Goal: Task Accomplishment & Management: Manage account settings

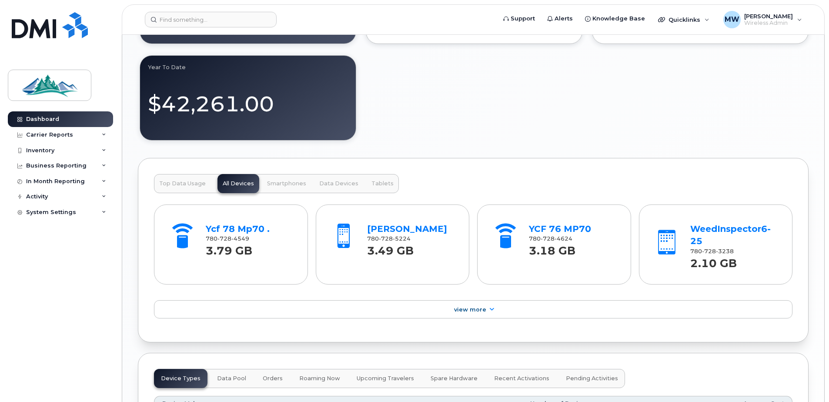
scroll to position [866, 0]
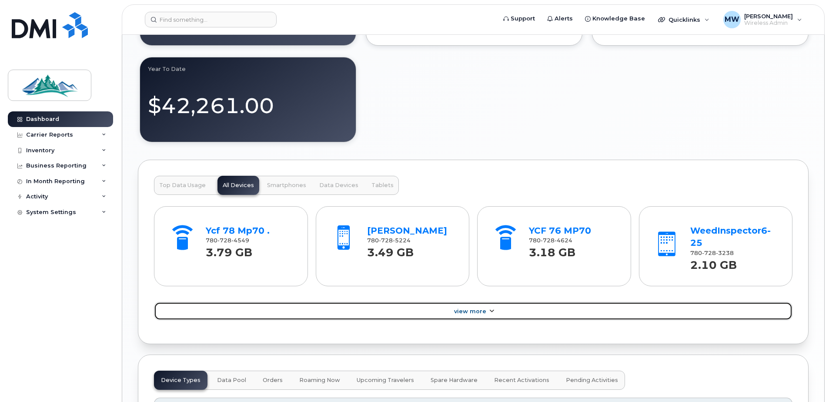
click at [470, 310] on span "View More" at bounding box center [470, 311] width 32 height 7
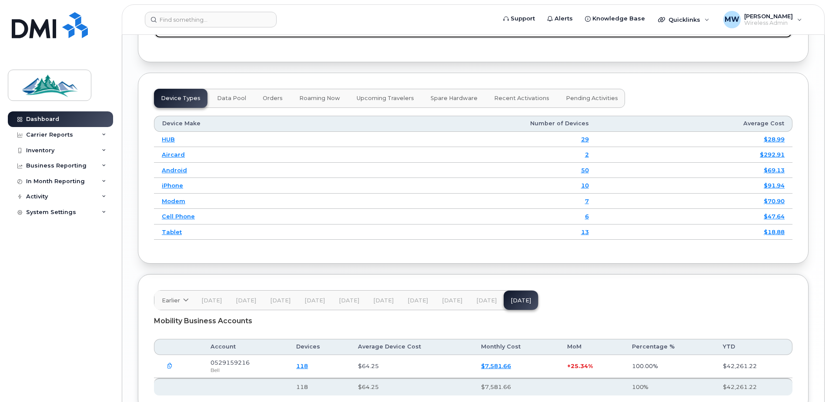
scroll to position [1397, 0]
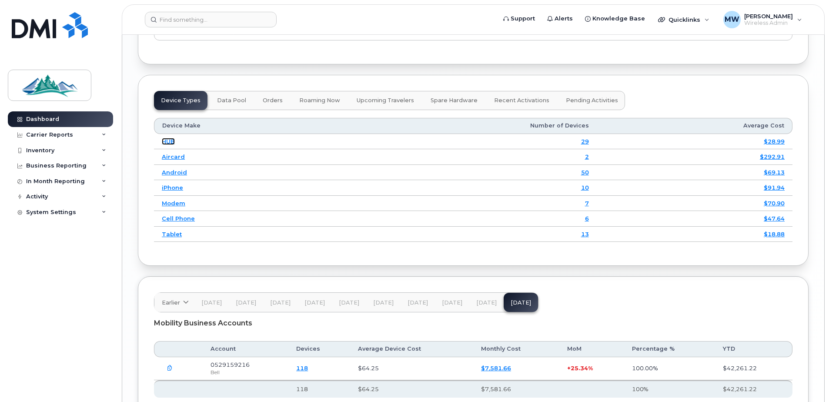
click at [169, 138] on link "HUB" at bounding box center [168, 141] width 13 height 7
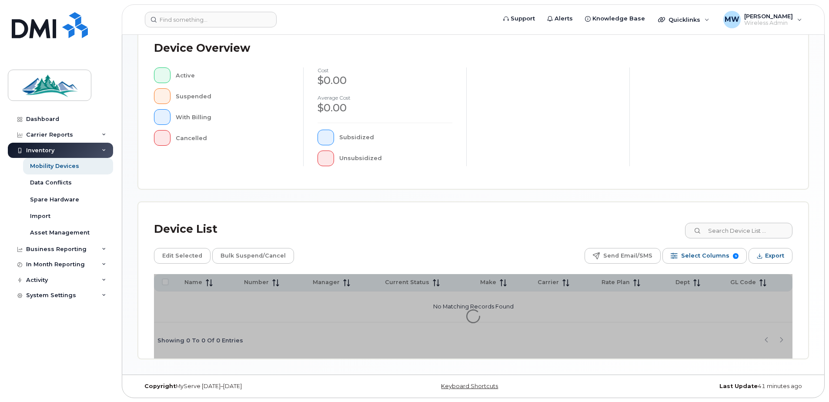
scroll to position [196, 0]
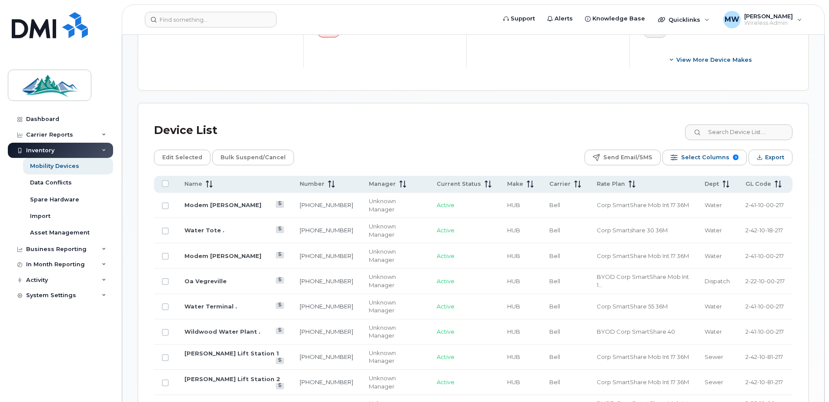
scroll to position [500, 0]
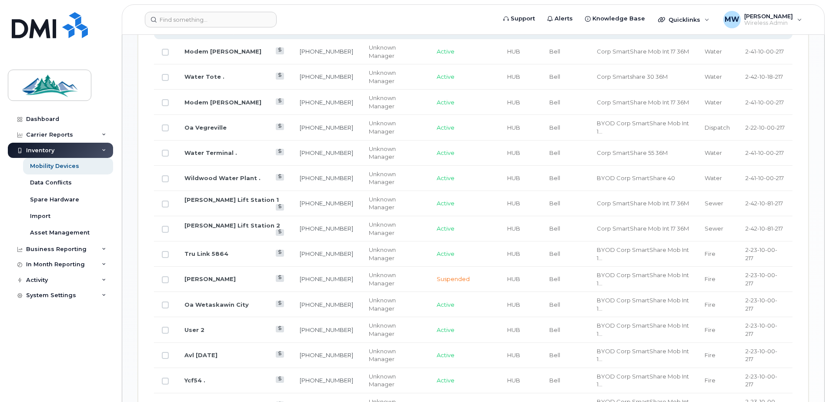
scroll to position [283, 0]
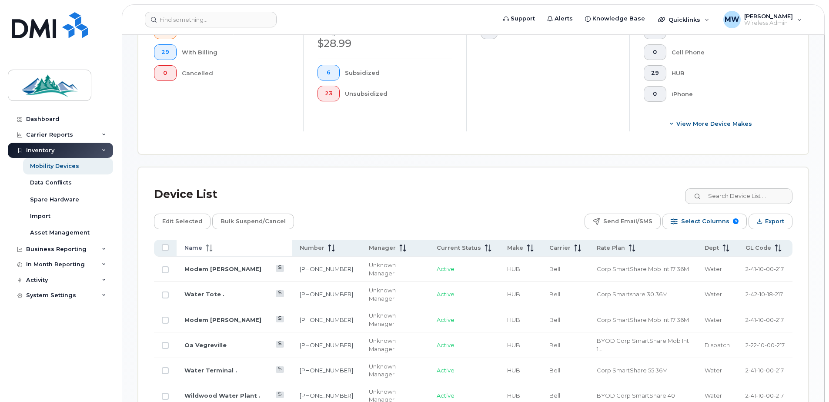
click at [223, 252] on div "Name" at bounding box center [234, 248] width 100 height 8
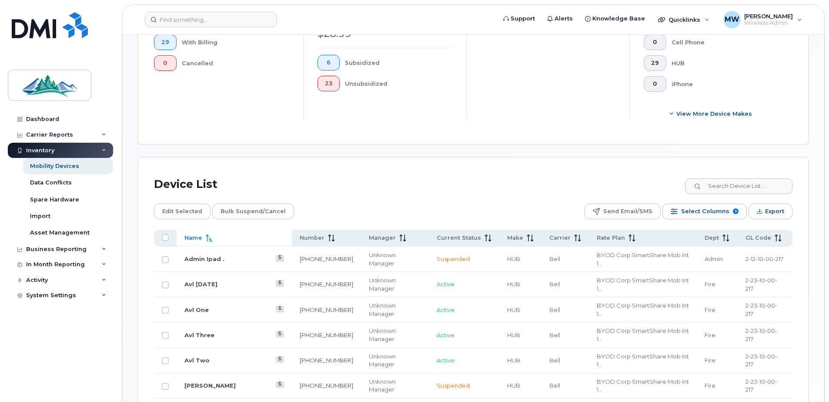
scroll to position [195, 0]
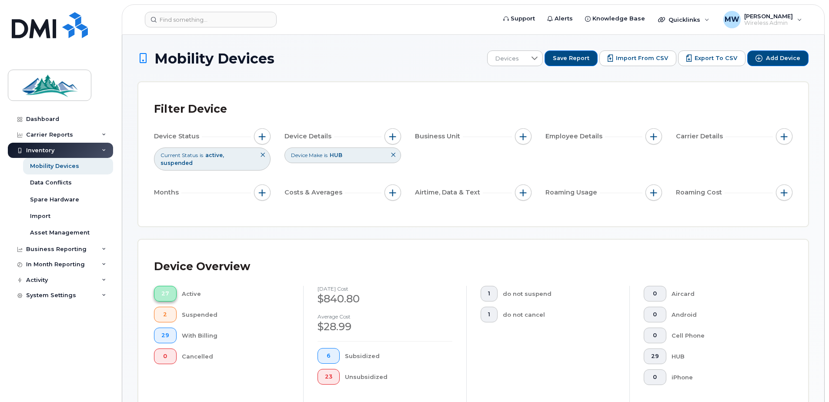
click at [160, 292] on button "27" at bounding box center [165, 294] width 23 height 16
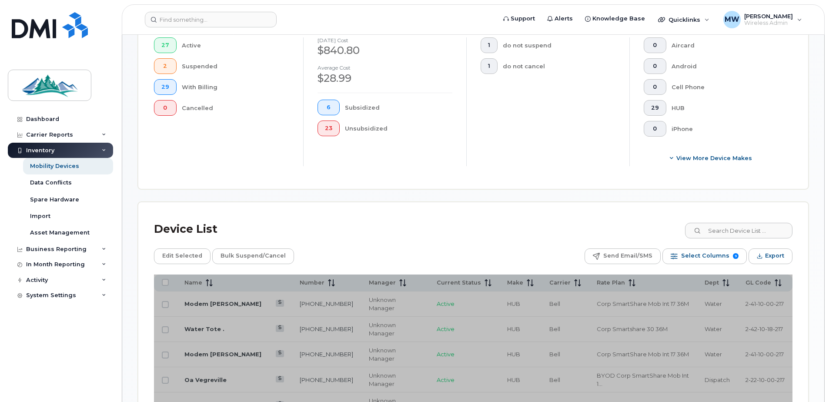
scroll to position [174, 0]
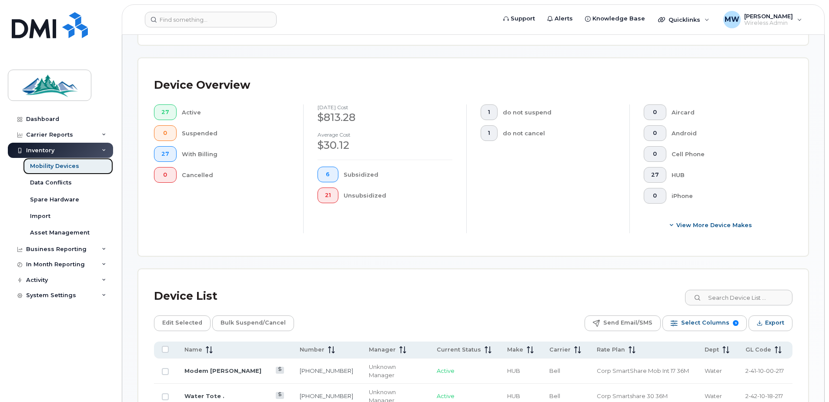
click at [53, 163] on div "Mobility Devices" at bounding box center [54, 166] width 49 height 8
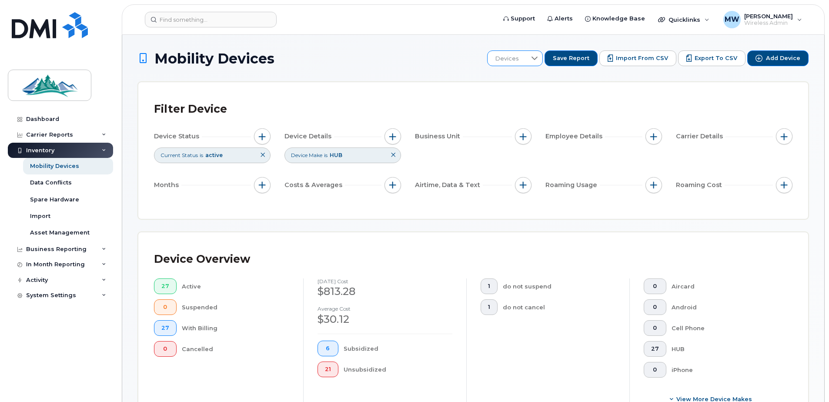
click at [538, 58] on icon at bounding box center [534, 58] width 7 height 7
click at [537, 58] on icon at bounding box center [533, 58] width 7 height 7
click at [54, 121] on div "Dashboard" at bounding box center [42, 119] width 33 height 7
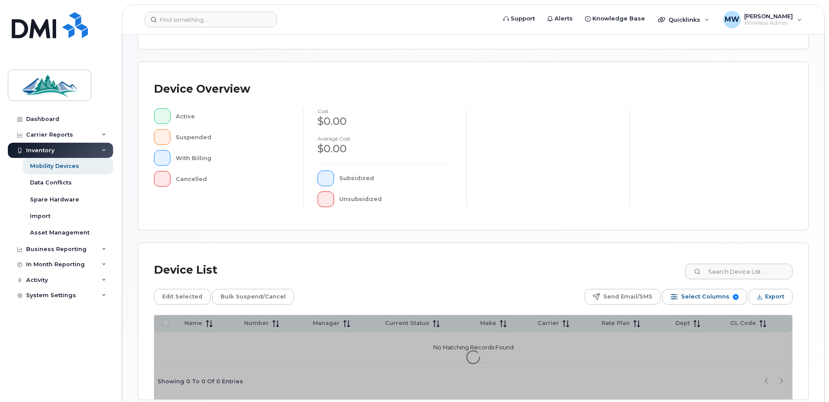
scroll to position [196, 0]
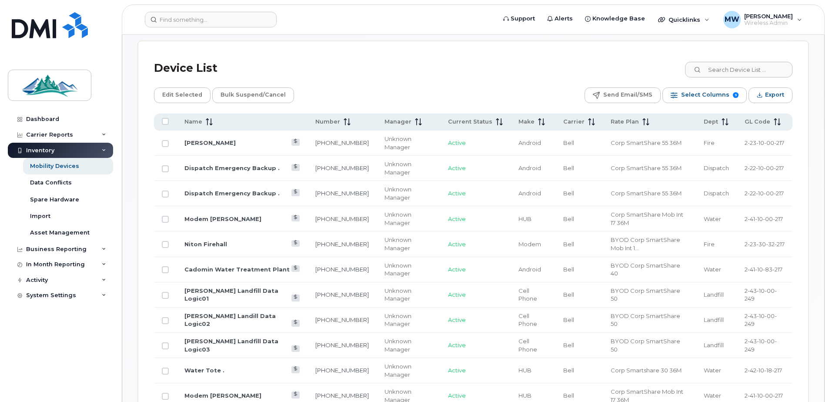
scroll to position [413, 0]
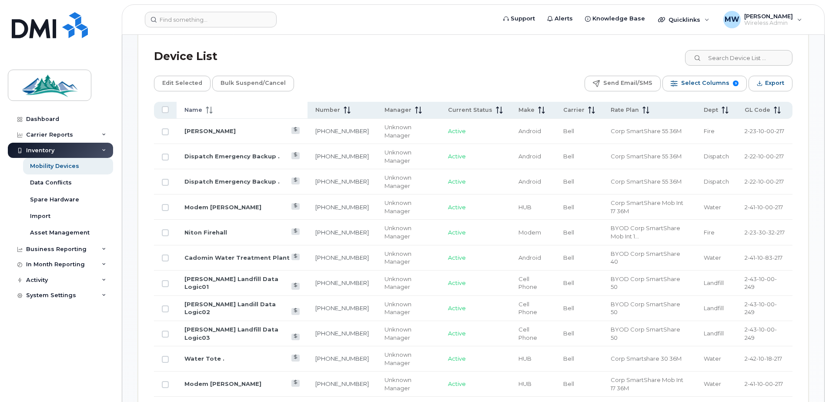
click at [196, 106] on span "Name" at bounding box center [193, 110] width 18 height 8
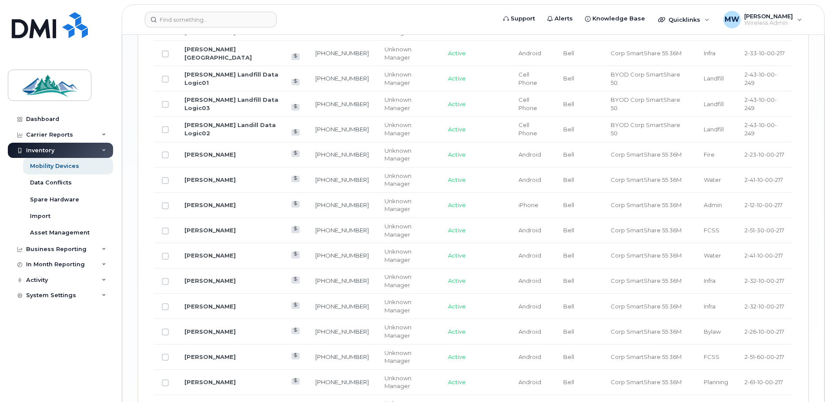
scroll to position [1474, 0]
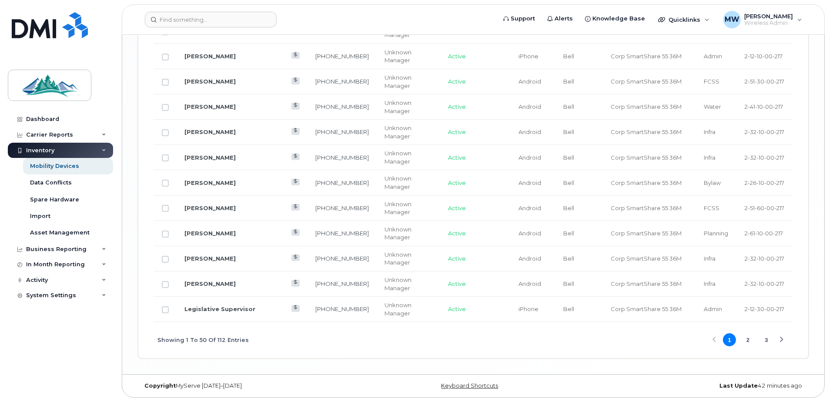
click at [747, 340] on button "2" at bounding box center [747, 339] width 13 height 13
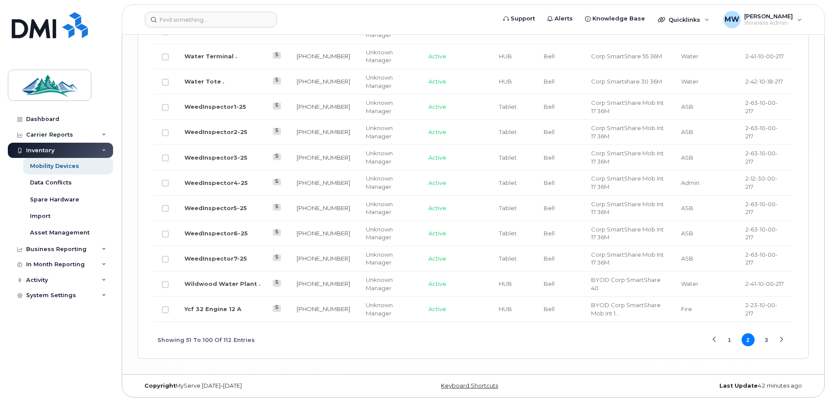
click at [769, 340] on button "3" at bounding box center [765, 339] width 13 height 13
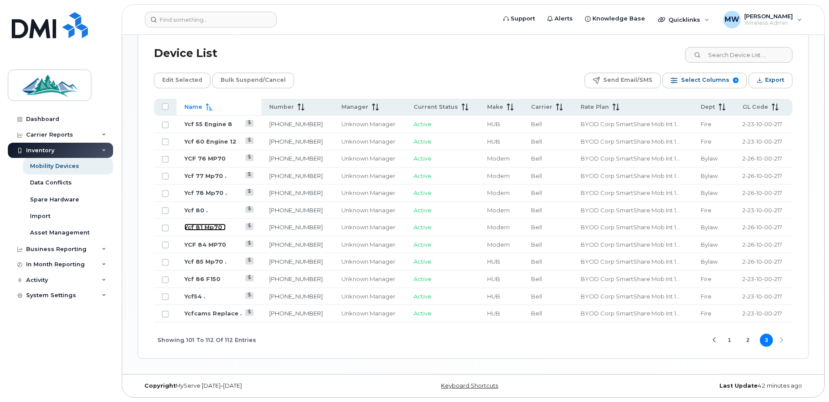
click at [199, 226] on link "Ycf 81 Mp70 ." at bounding box center [204, 226] width 41 height 7
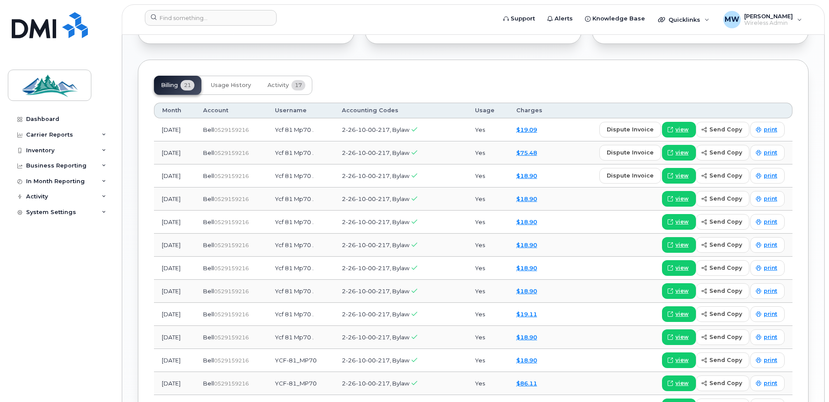
scroll to position [652, 0]
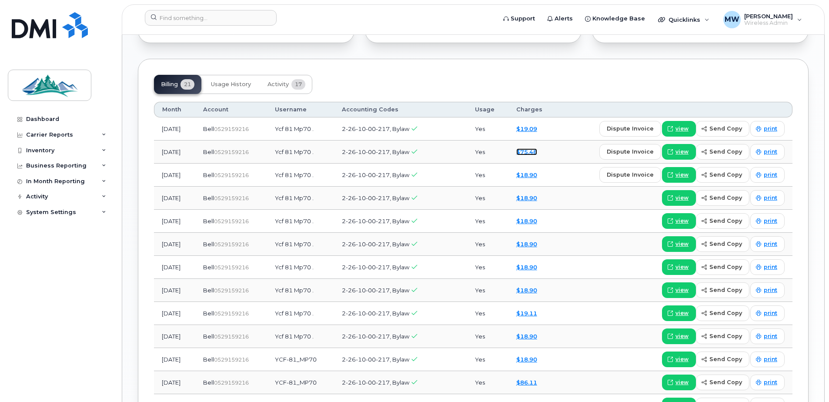
click at [536, 152] on link "$75.48" at bounding box center [526, 151] width 21 height 7
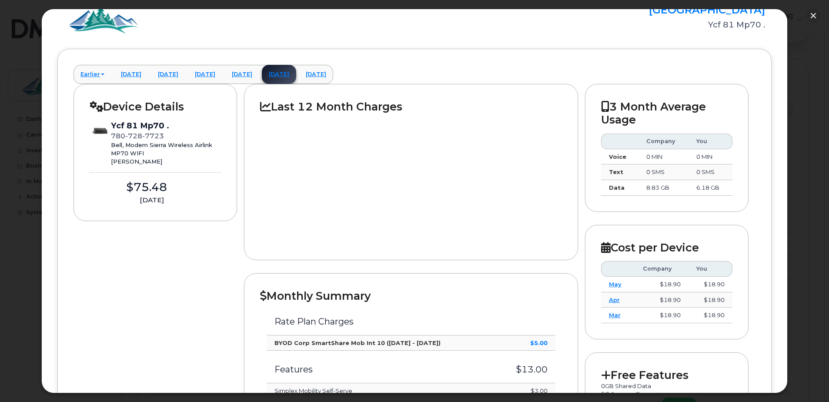
scroll to position [0, 0]
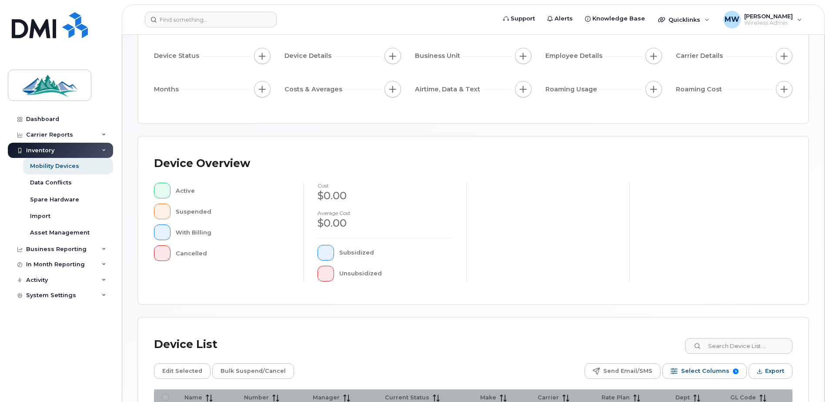
scroll to position [196, 0]
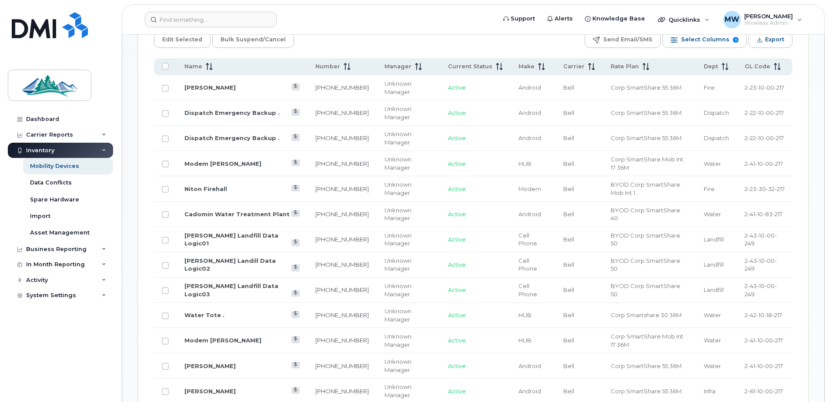
scroll to position [413, 0]
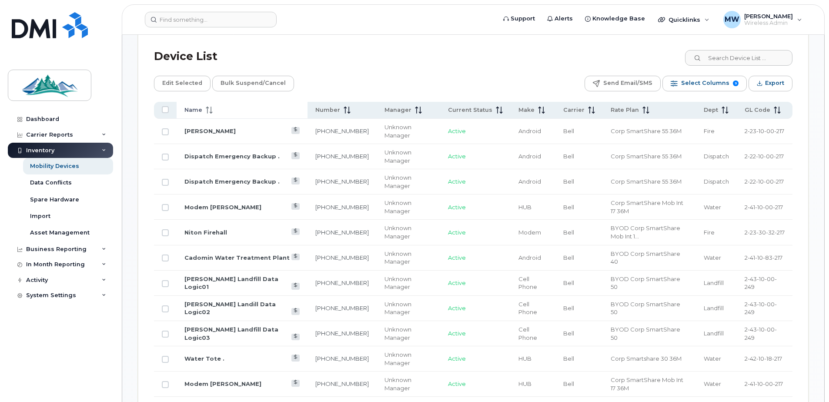
click at [188, 107] on span "Name" at bounding box center [193, 110] width 18 height 8
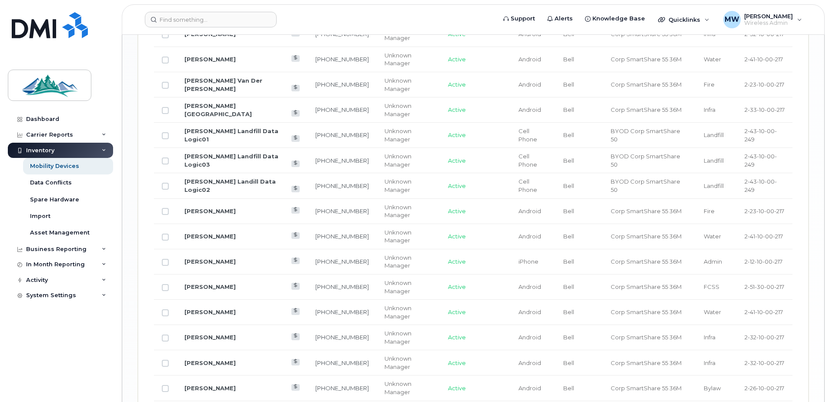
scroll to position [1474, 0]
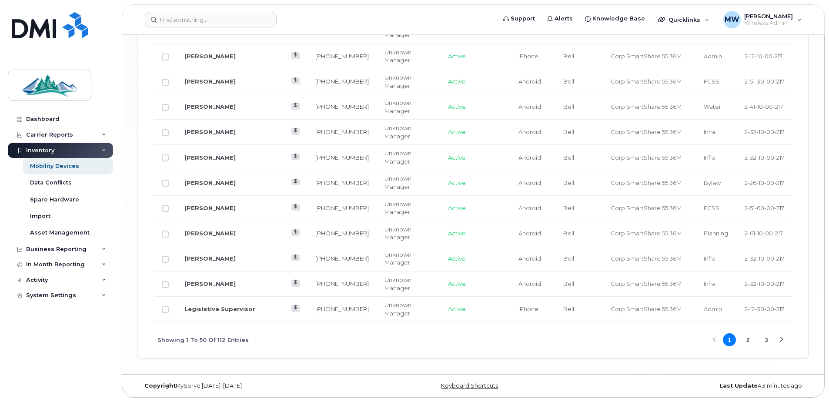
click at [768, 343] on button "3" at bounding box center [765, 339] width 13 height 13
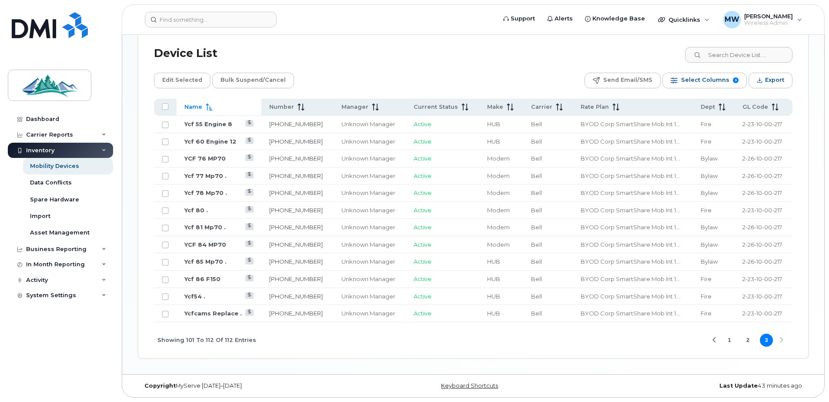
scroll to position [416, 0]
click at [200, 224] on link "Ycf 81 Mp70 ." at bounding box center [204, 226] width 41 height 7
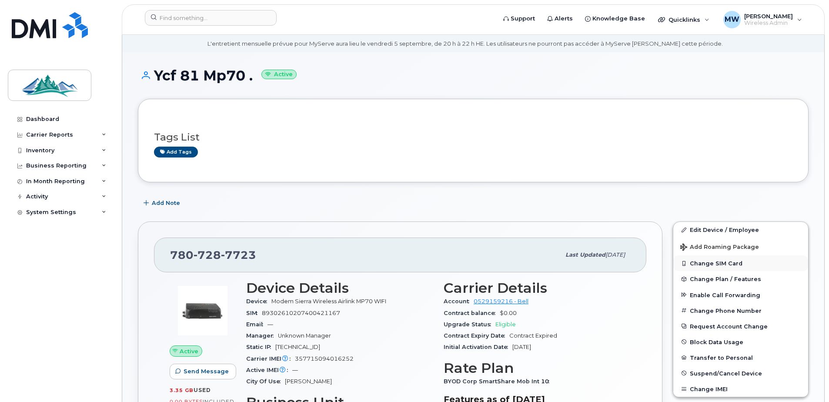
scroll to position [87, 0]
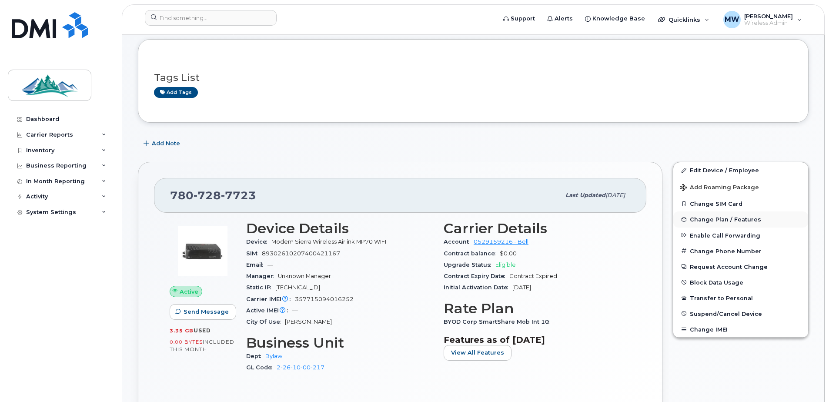
click at [727, 220] on span "Change Plan / Features" at bounding box center [724, 219] width 71 height 7
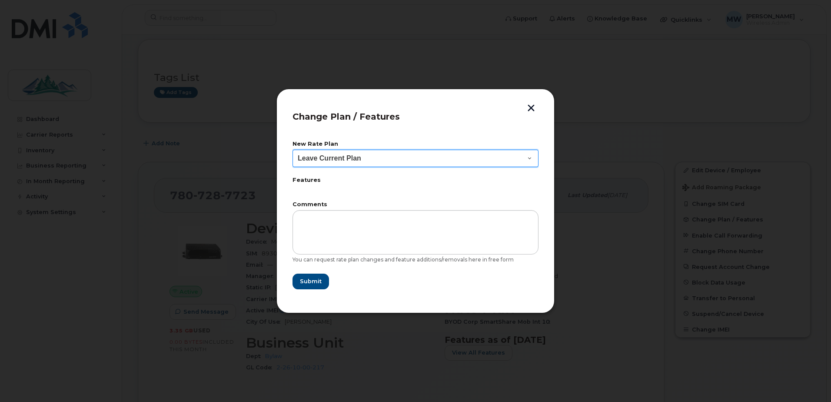
click at [382, 164] on select "Leave Current Plan" at bounding box center [416, 158] width 246 height 17
click at [531, 107] on button "button" at bounding box center [531, 108] width 13 height 9
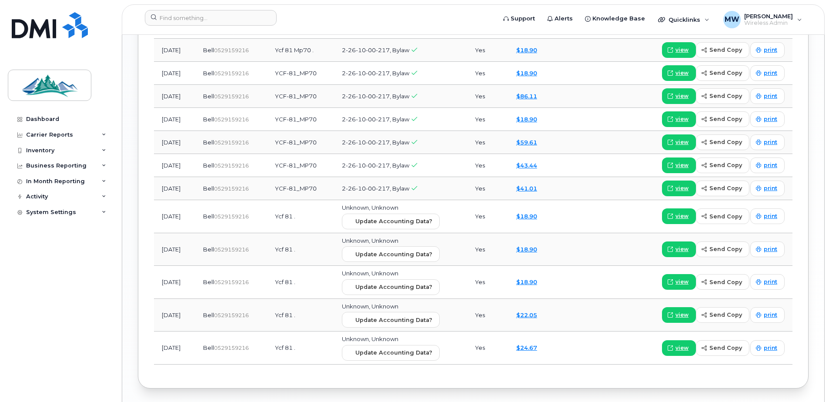
scroll to position [956, 0]
